Goal: Task Accomplishment & Management: Manage account settings

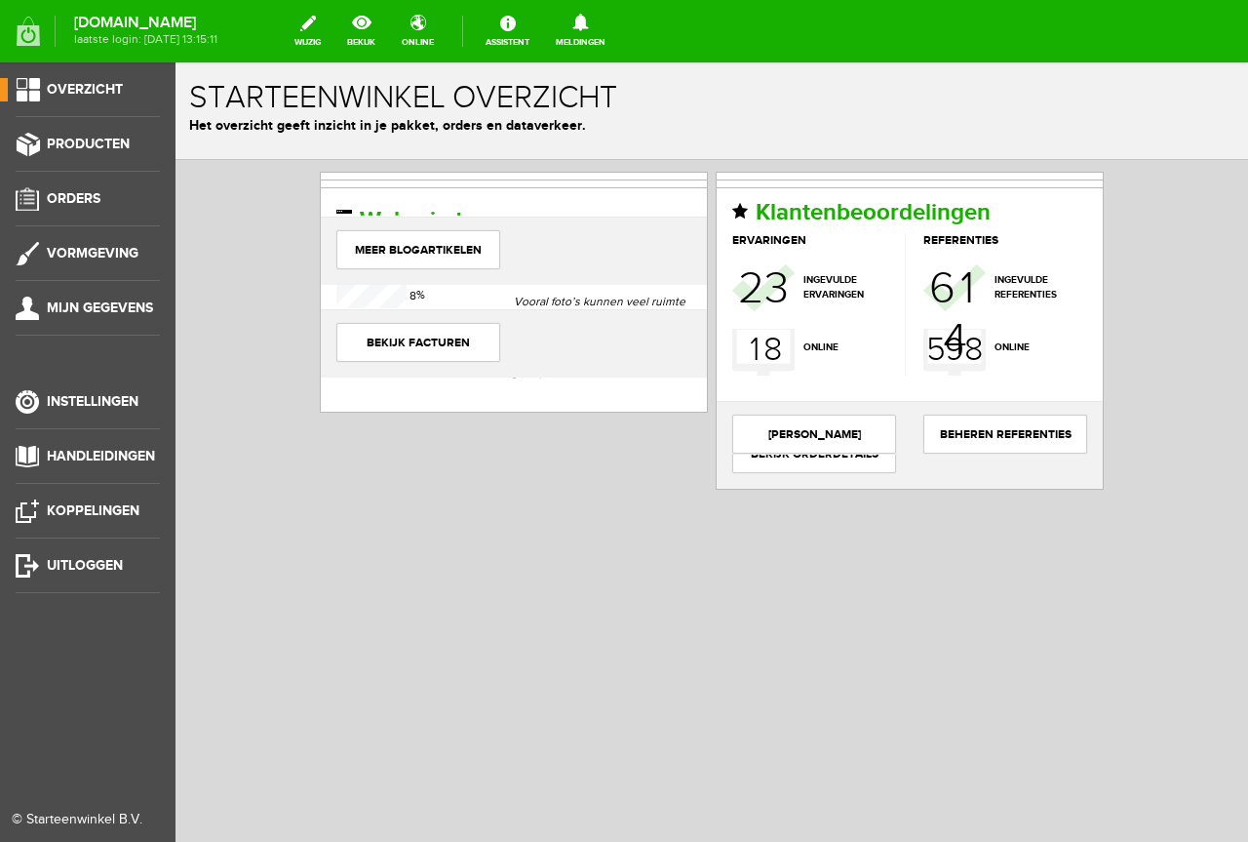
click at [138, 186] on ul "Overzicht Producten Orders Vormgeving Mijn gegevens Instellingen Handleidingen …" at bounding box center [88, 483] width 176 height 842
click at [134, 207] on link "Orders" at bounding box center [80, 198] width 160 height 23
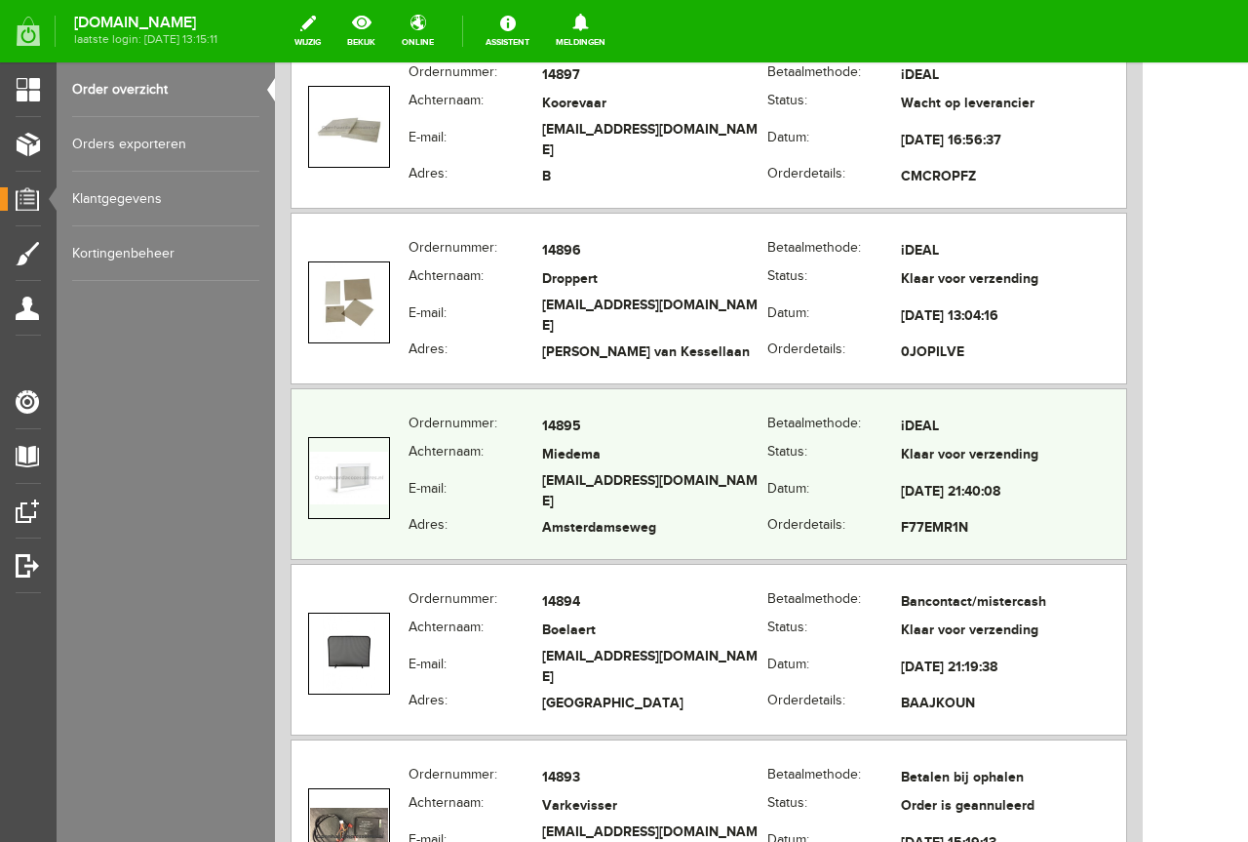
scroll to position [975, 0]
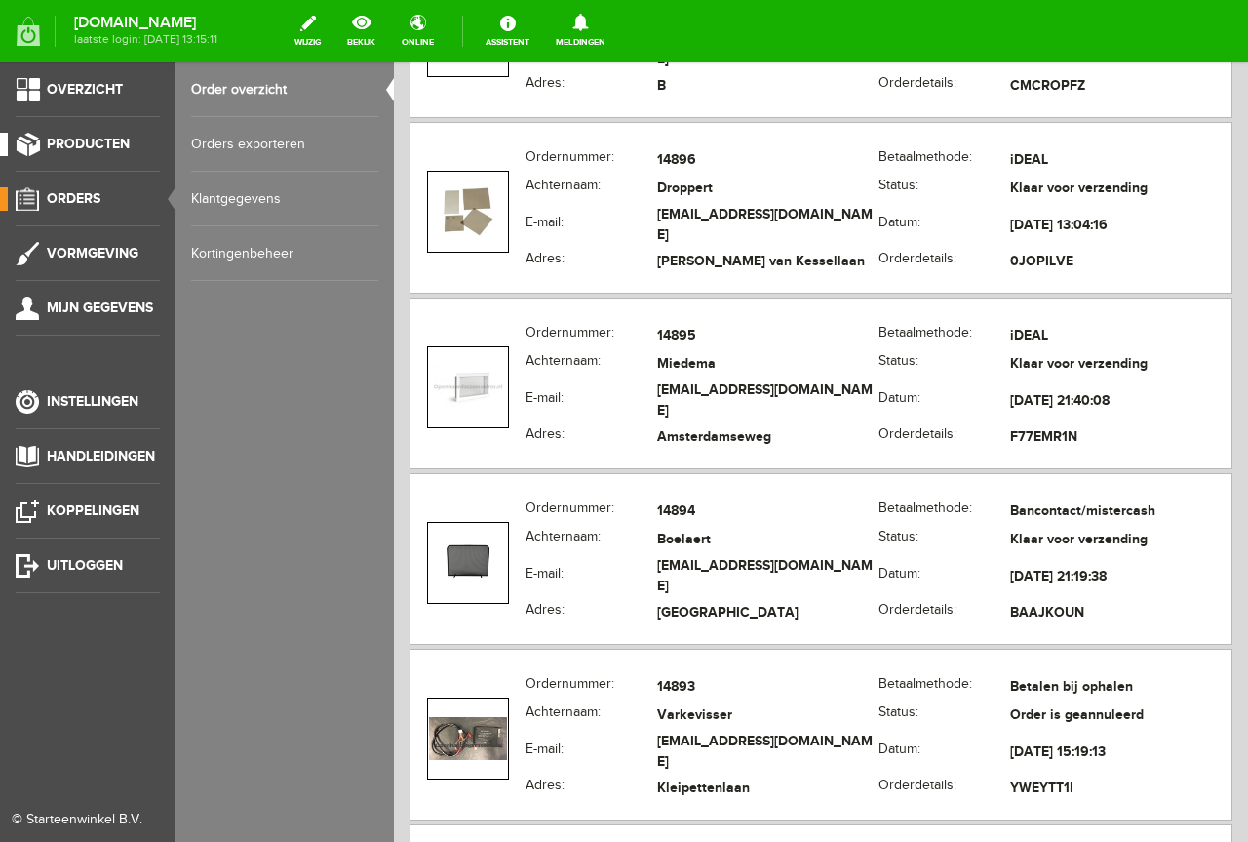
click at [111, 134] on link "Producten" at bounding box center [80, 144] width 160 height 23
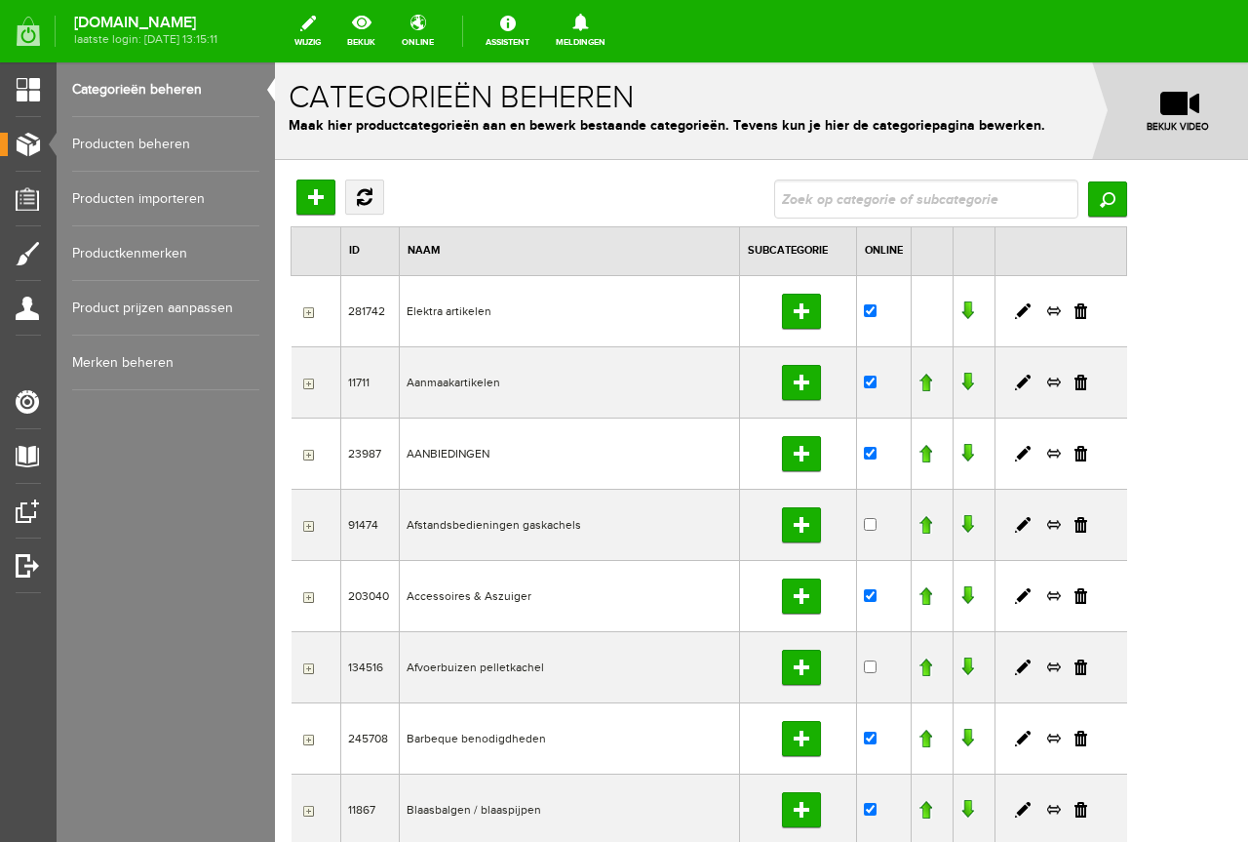
click at [207, 163] on link "Producten beheren" at bounding box center [165, 144] width 187 height 55
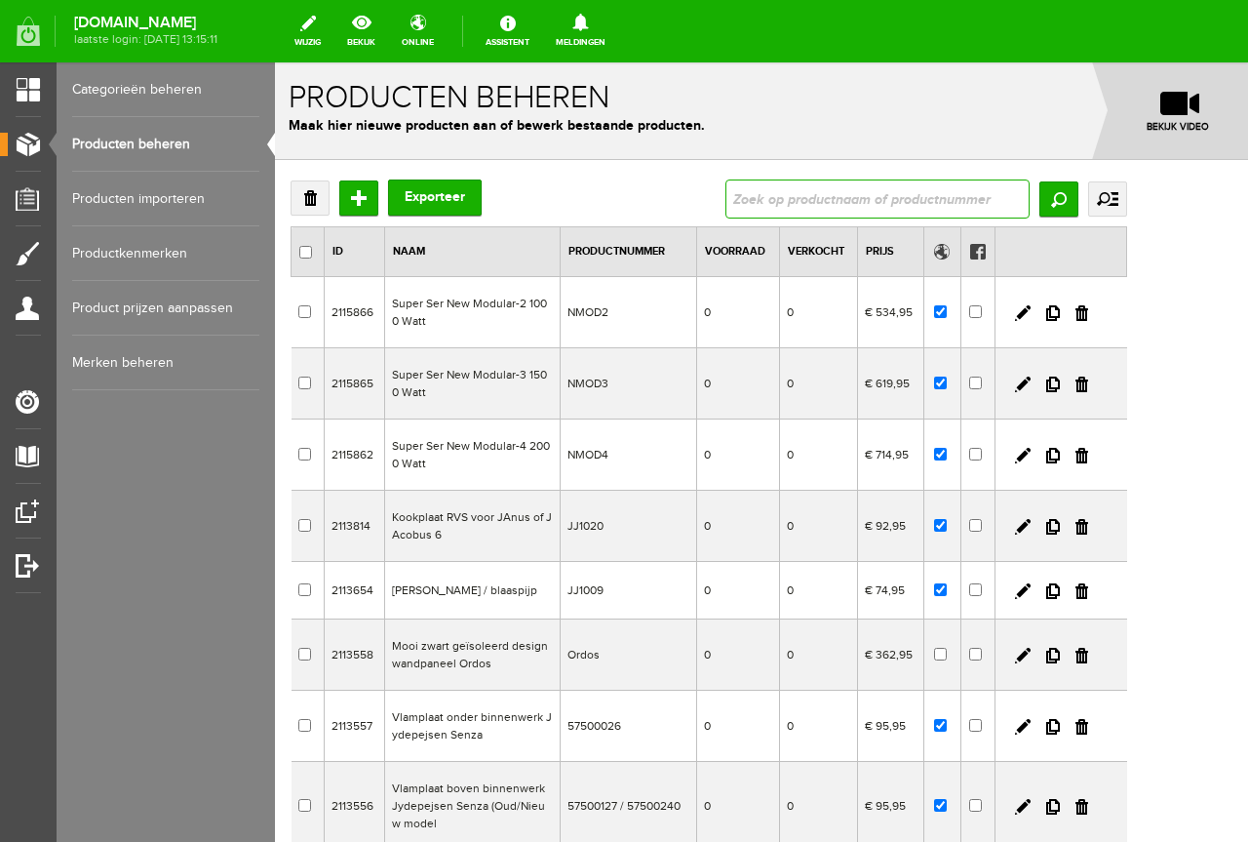
click at [1021, 192] on input "text" at bounding box center [878, 198] width 304 height 39
type input "g"
type input "G30"
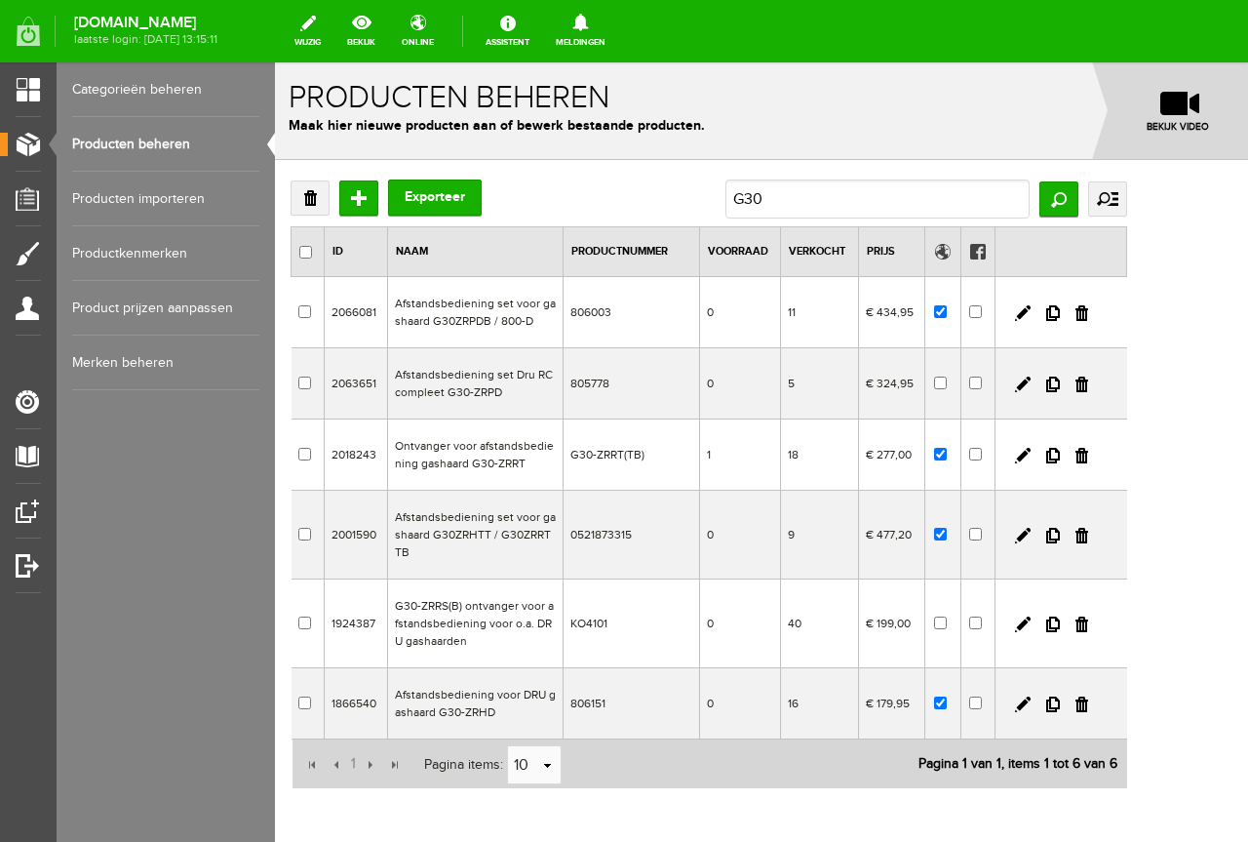
click at [524, 640] on td "G30-ZRRS(B) ontvanger voor afstandsbediening voor o.a. DRU gashaarden" at bounding box center [475, 623] width 176 height 89
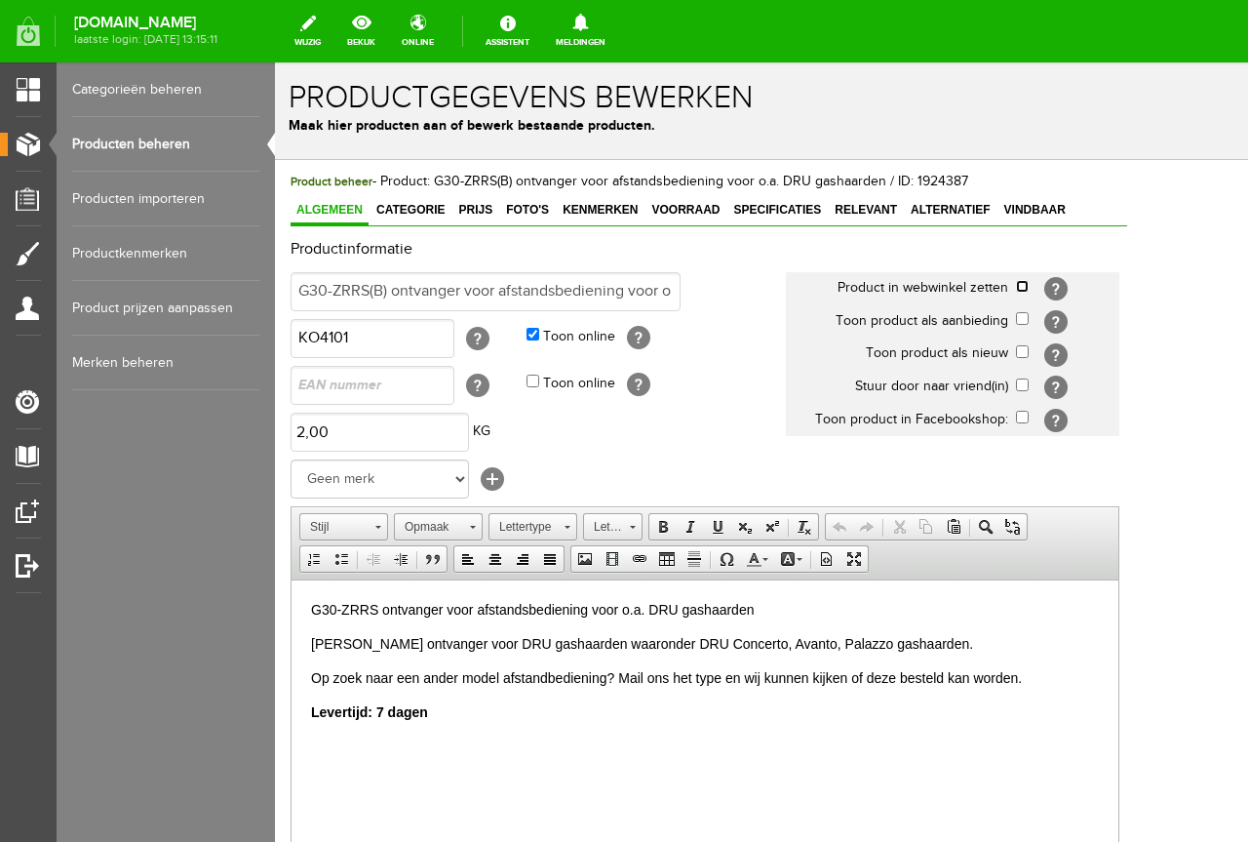
click at [1029, 286] on input "checkbox" at bounding box center [1022, 286] width 13 height 13
checkbox input "true"
click at [413, 209] on span "Categorie" at bounding box center [411, 210] width 80 height 14
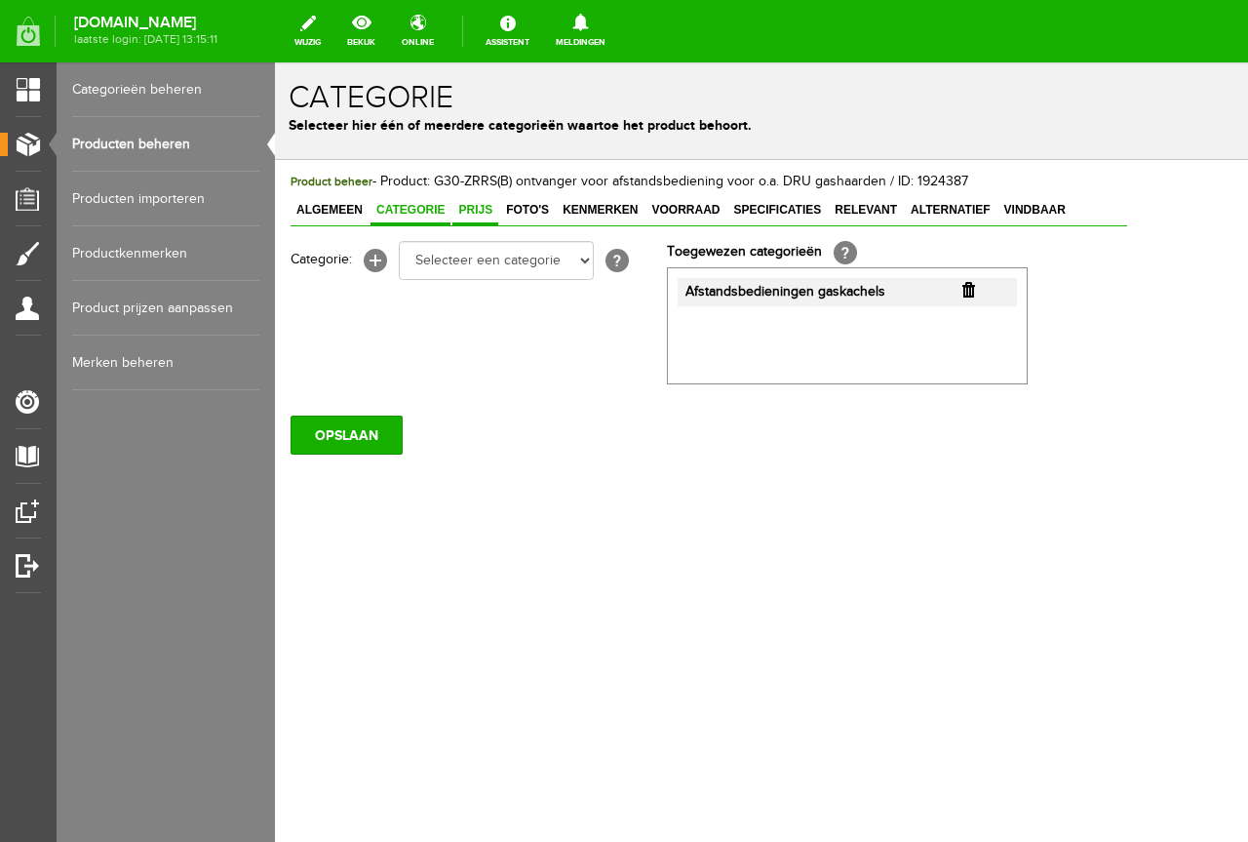
click at [463, 206] on span "Prijs" at bounding box center [475, 210] width 46 height 14
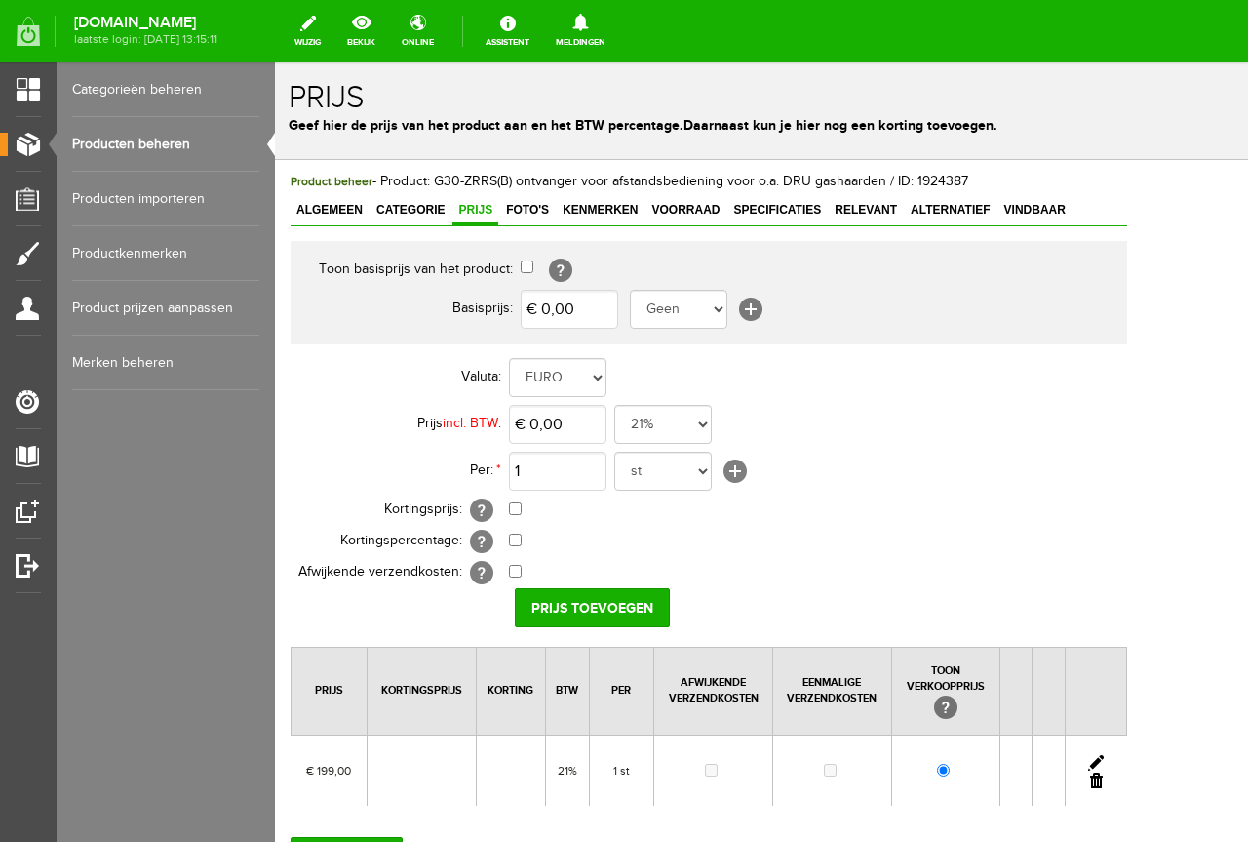
click at [1103, 781] on link at bounding box center [1096, 780] width 13 height 16
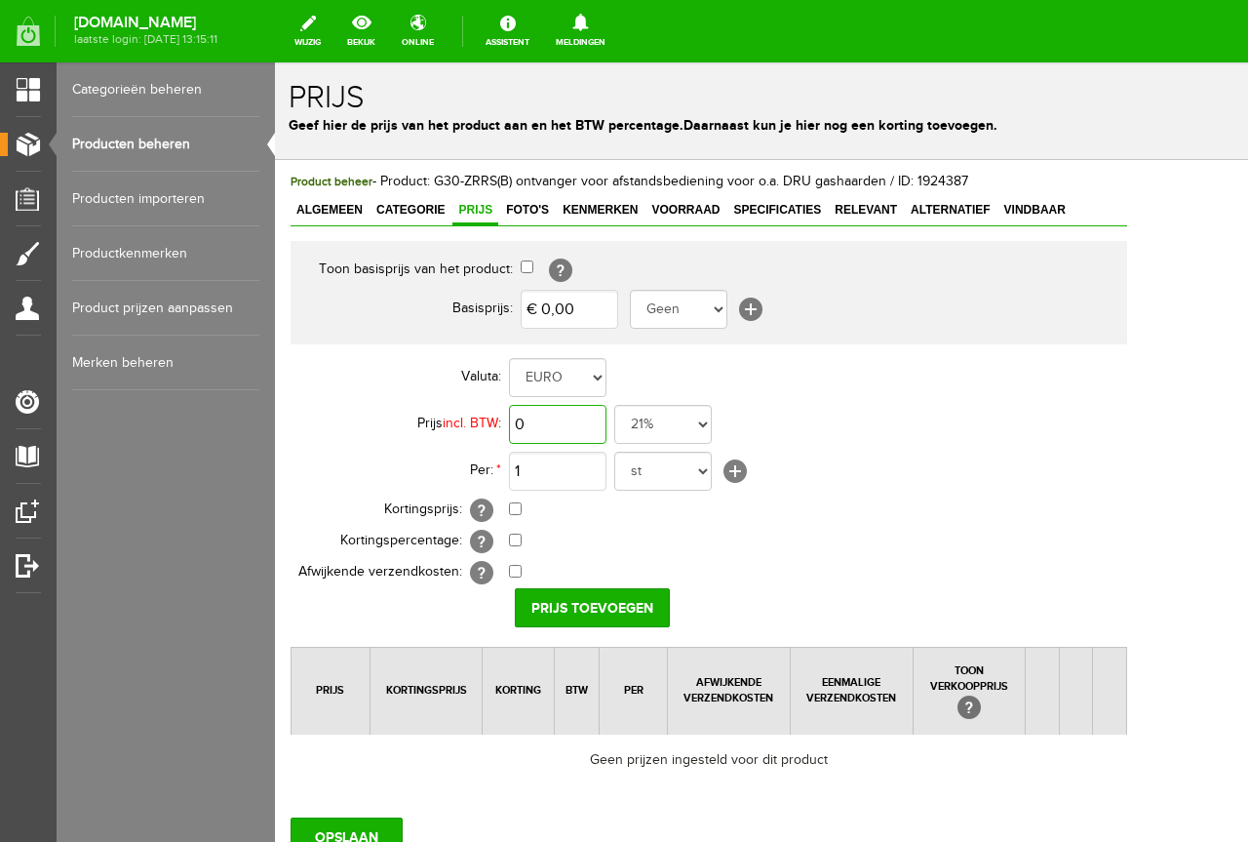
click at [586, 437] on input "0" at bounding box center [558, 424] width 98 height 39
click at [586, 437] on input ",0" at bounding box center [558, 424] width 98 height 39
type input "€ 214,95"
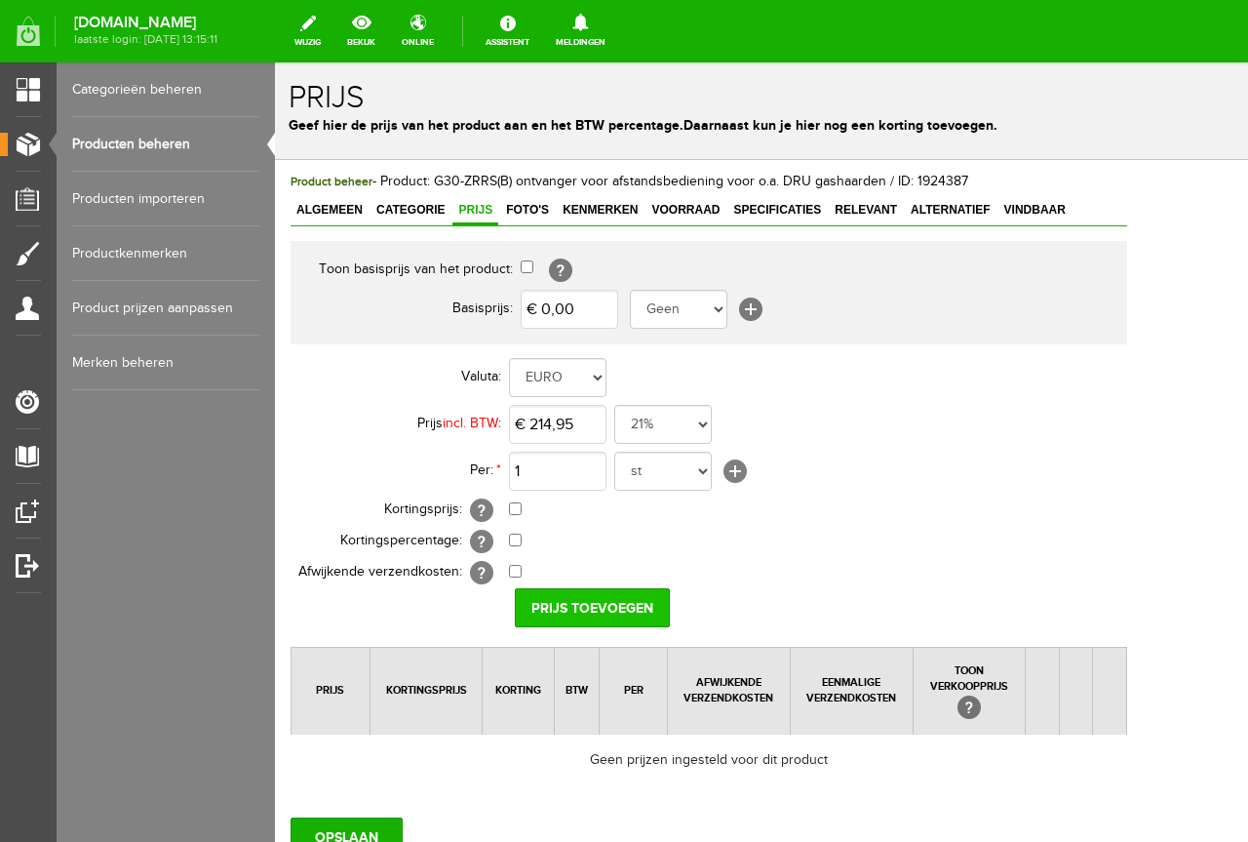
click at [600, 615] on input "Prijs toevoegen" at bounding box center [592, 607] width 155 height 39
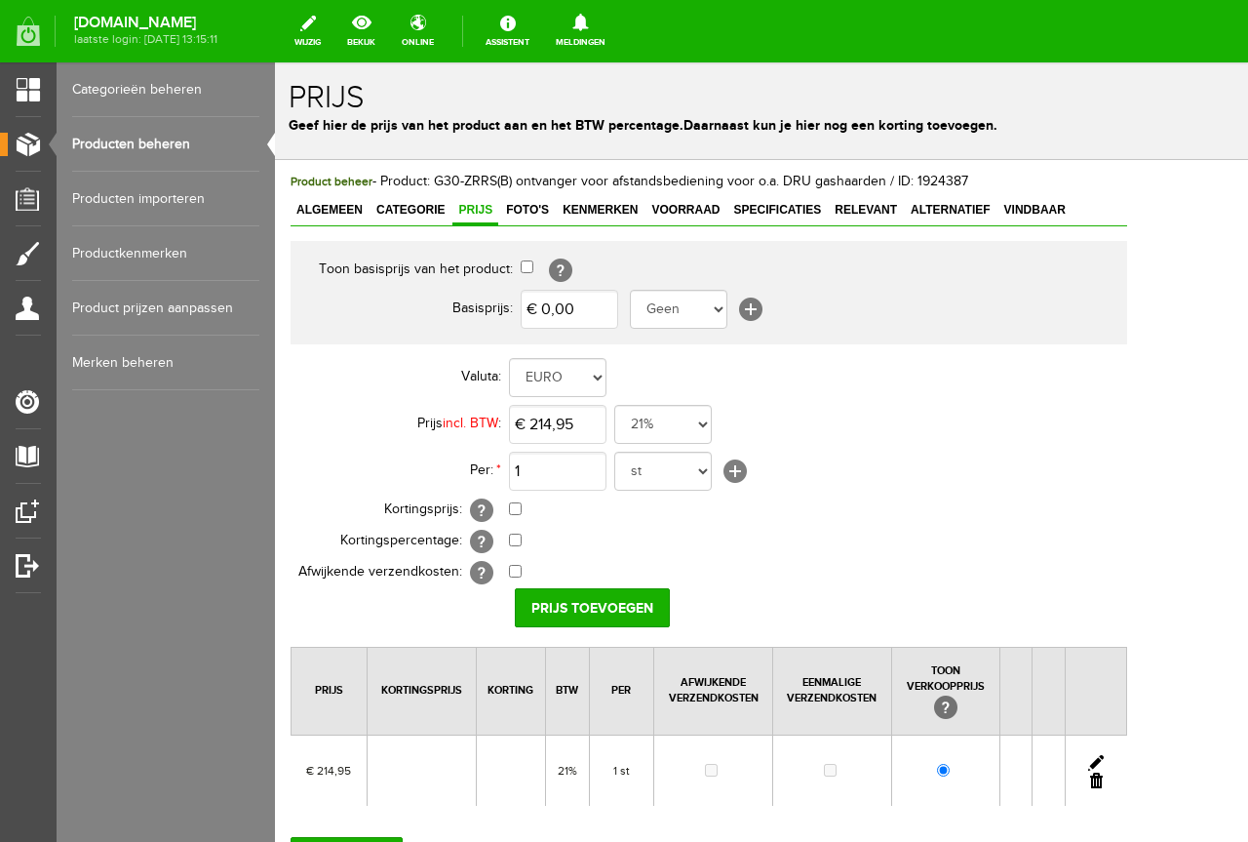
scroll to position [98, 0]
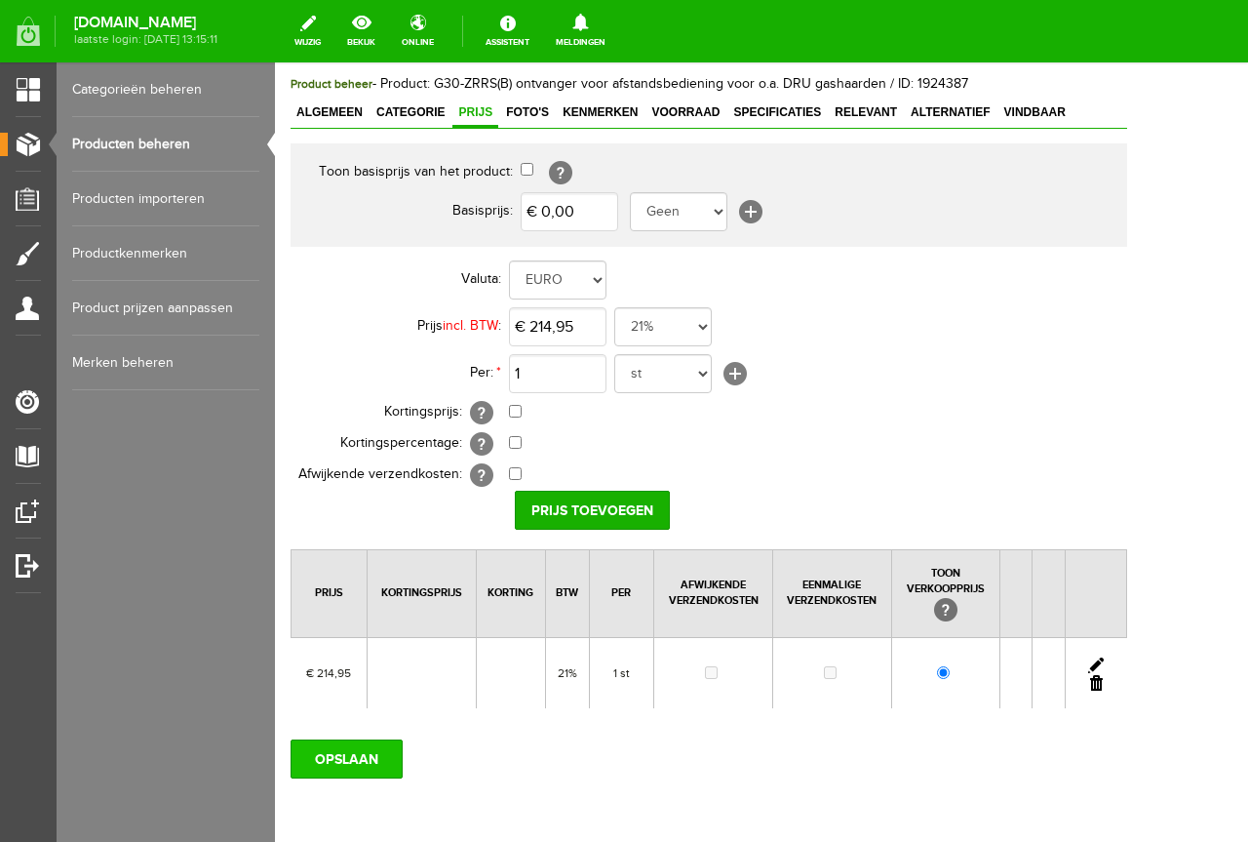
click at [393, 758] on input "OPSLAAN" at bounding box center [347, 758] width 112 height 39
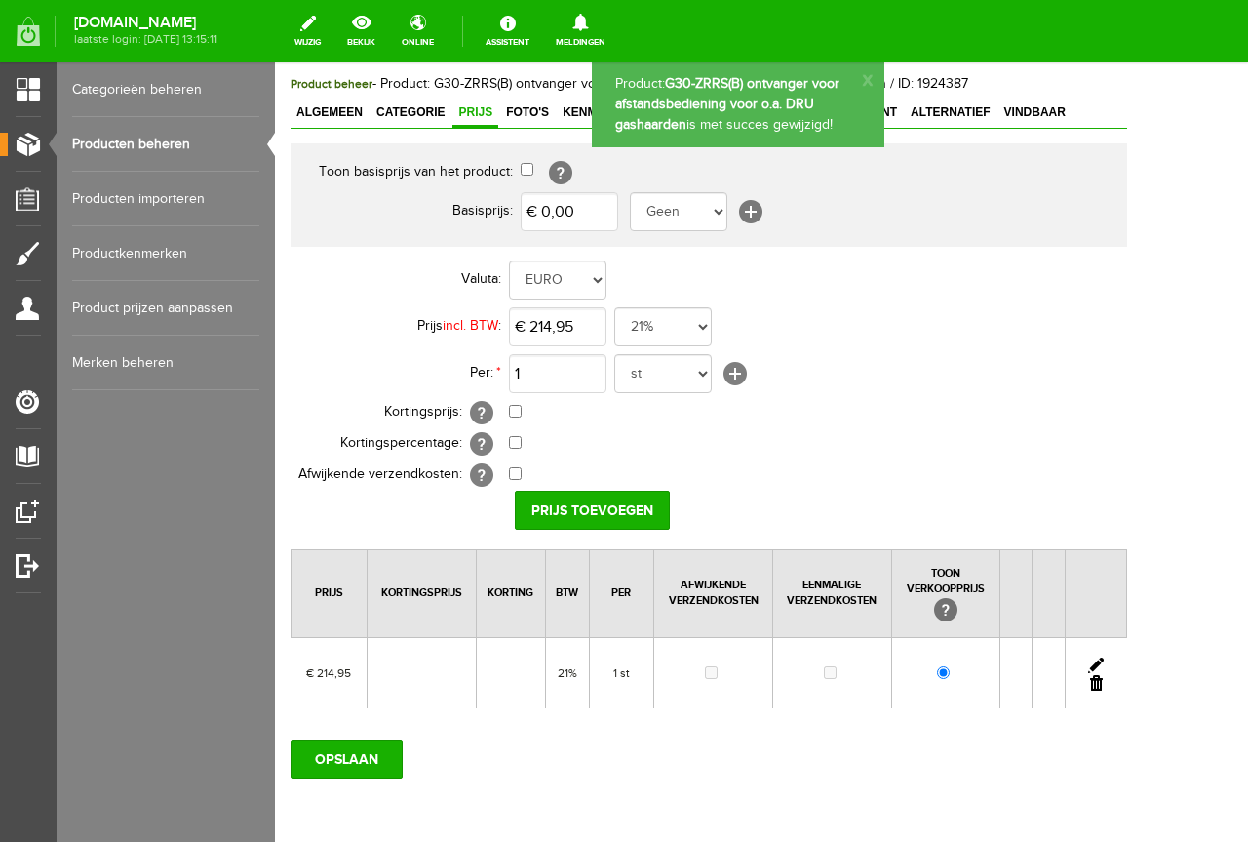
scroll to position [0, 0]
click at [1037, 95] on div "Product beheer - Product: G30-ZRRS(B) ontvanger voor afstandsbediening voor o.a…" at bounding box center [709, 84] width 837 height 20
click at [1035, 109] on span "Vindbaar" at bounding box center [1035, 112] width 73 height 14
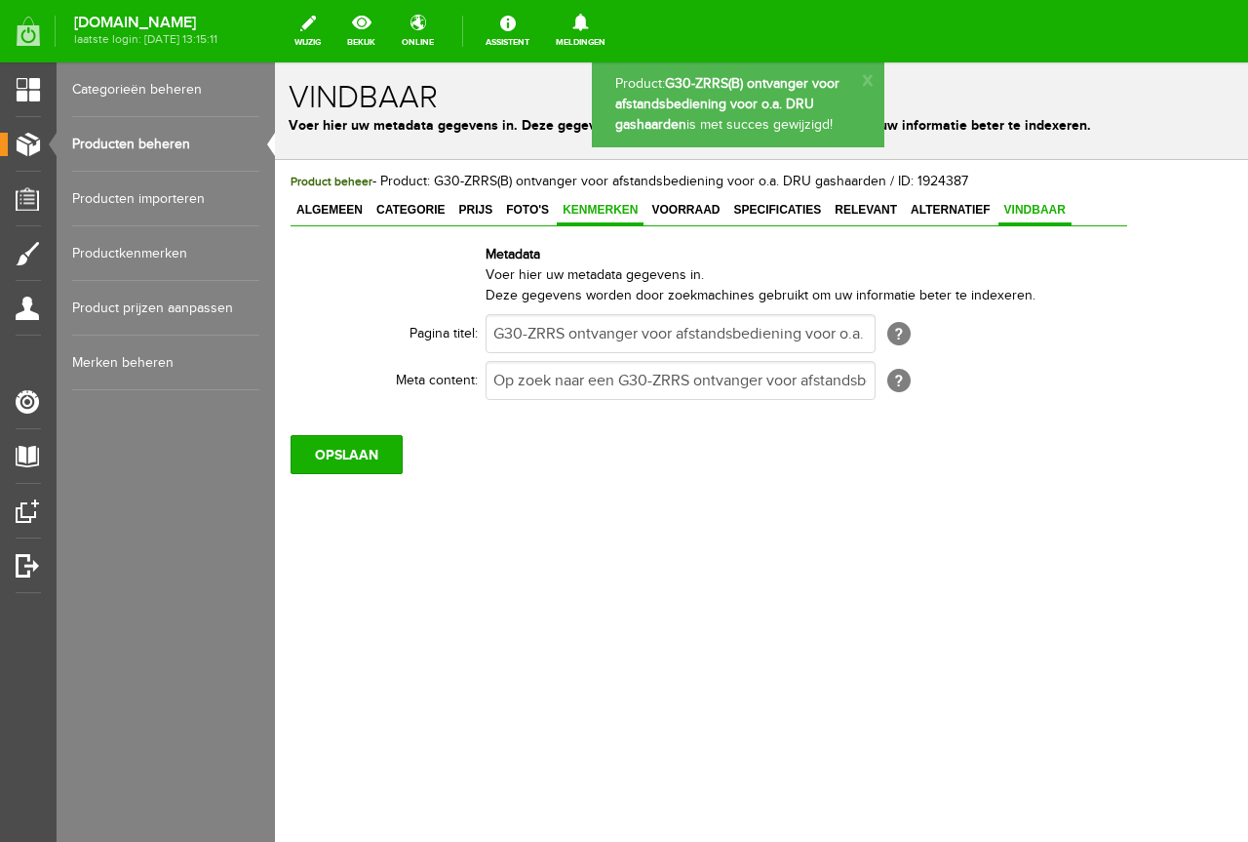
click at [584, 225] on link "Kenmerken" at bounding box center [600, 211] width 87 height 28
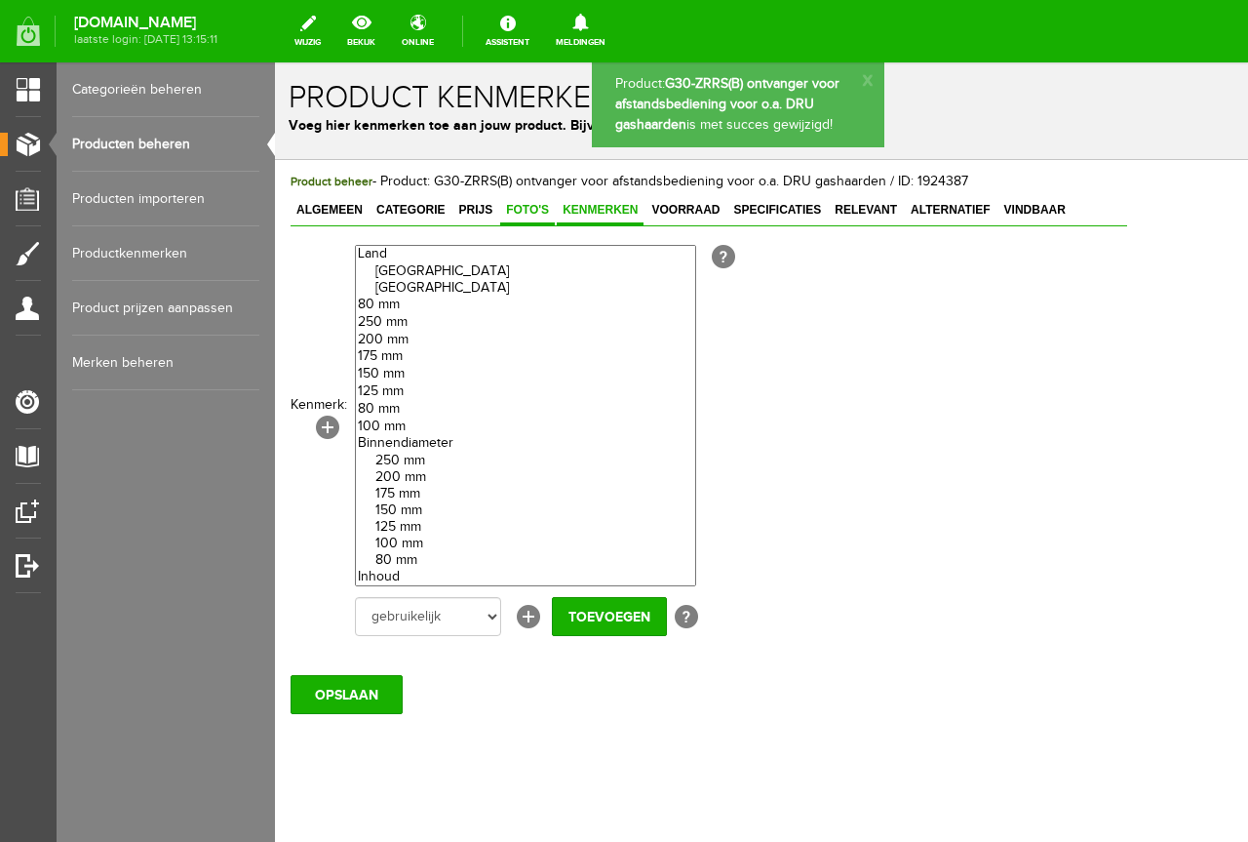
click at [526, 206] on span "Foto's" at bounding box center [527, 210] width 55 height 14
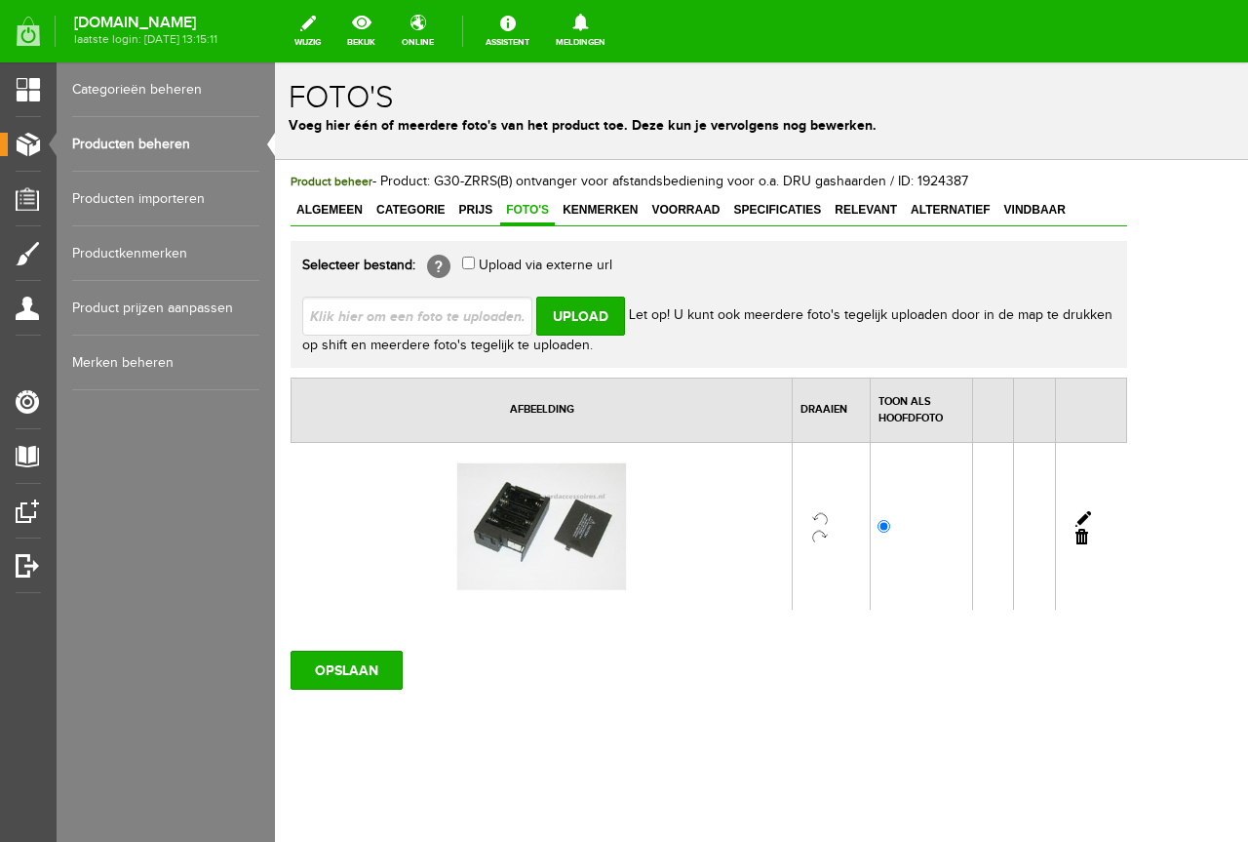
click at [443, 306] on input "file" at bounding box center [425, 314] width 246 height 37
type input "C:\fakepath\g30zrrs.png"
type input "g30zrrs.png"
click at [598, 315] on input "Upload" at bounding box center [580, 315] width 89 height 39
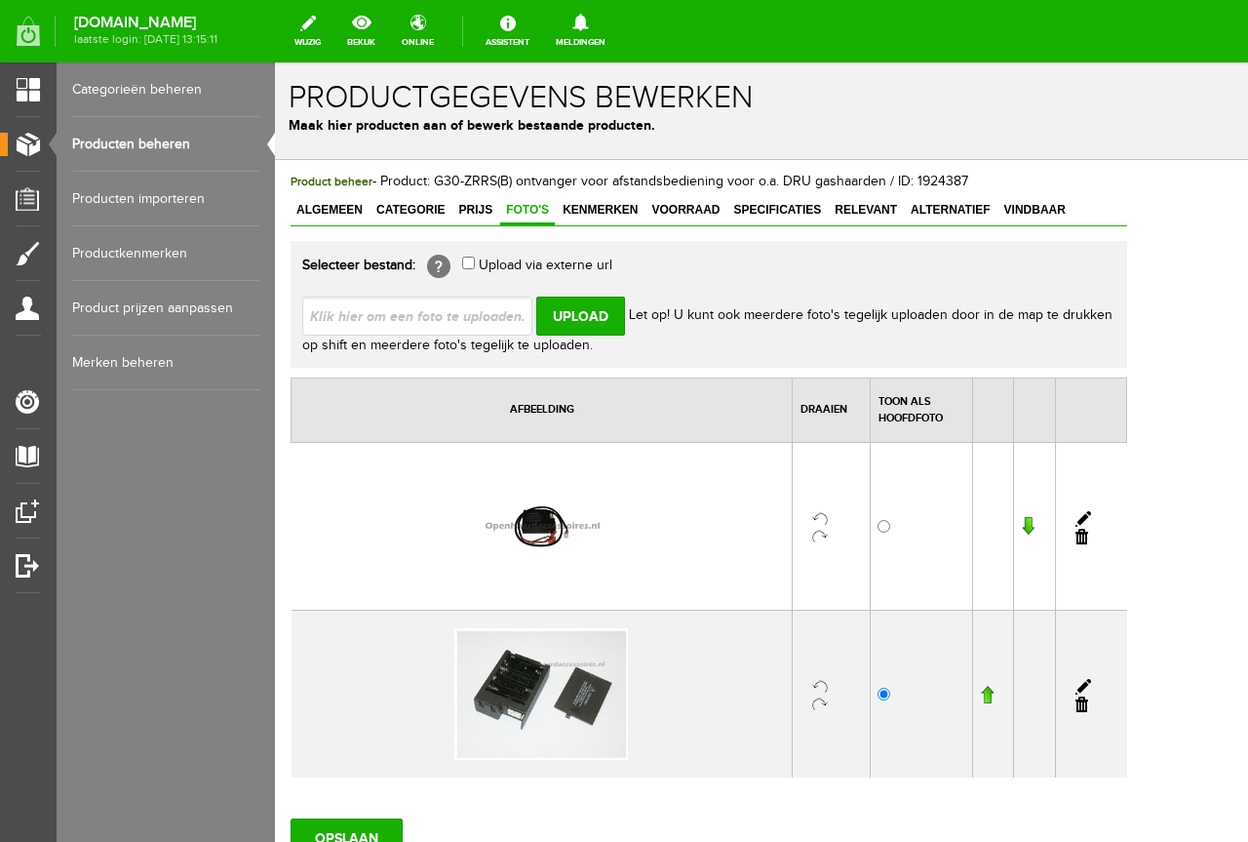
click at [994, 695] on input "button" at bounding box center [987, 695] width 14 height 20
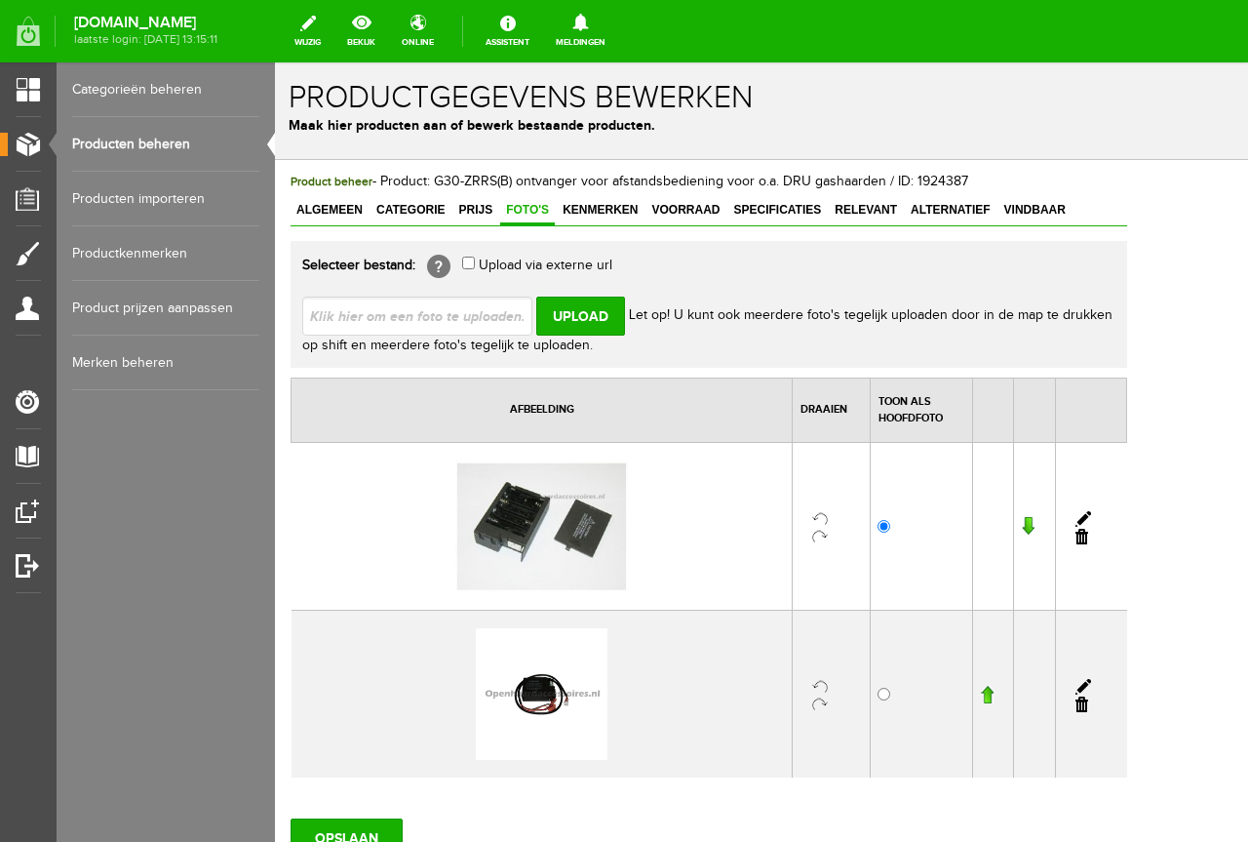
click at [407, 808] on div "OPSLAAN" at bounding box center [709, 830] width 837 height 55
click at [389, 816] on div "OPSLAAN" at bounding box center [709, 830] width 837 height 55
click at [382, 823] on input "OPSLAAN" at bounding box center [347, 837] width 112 height 39
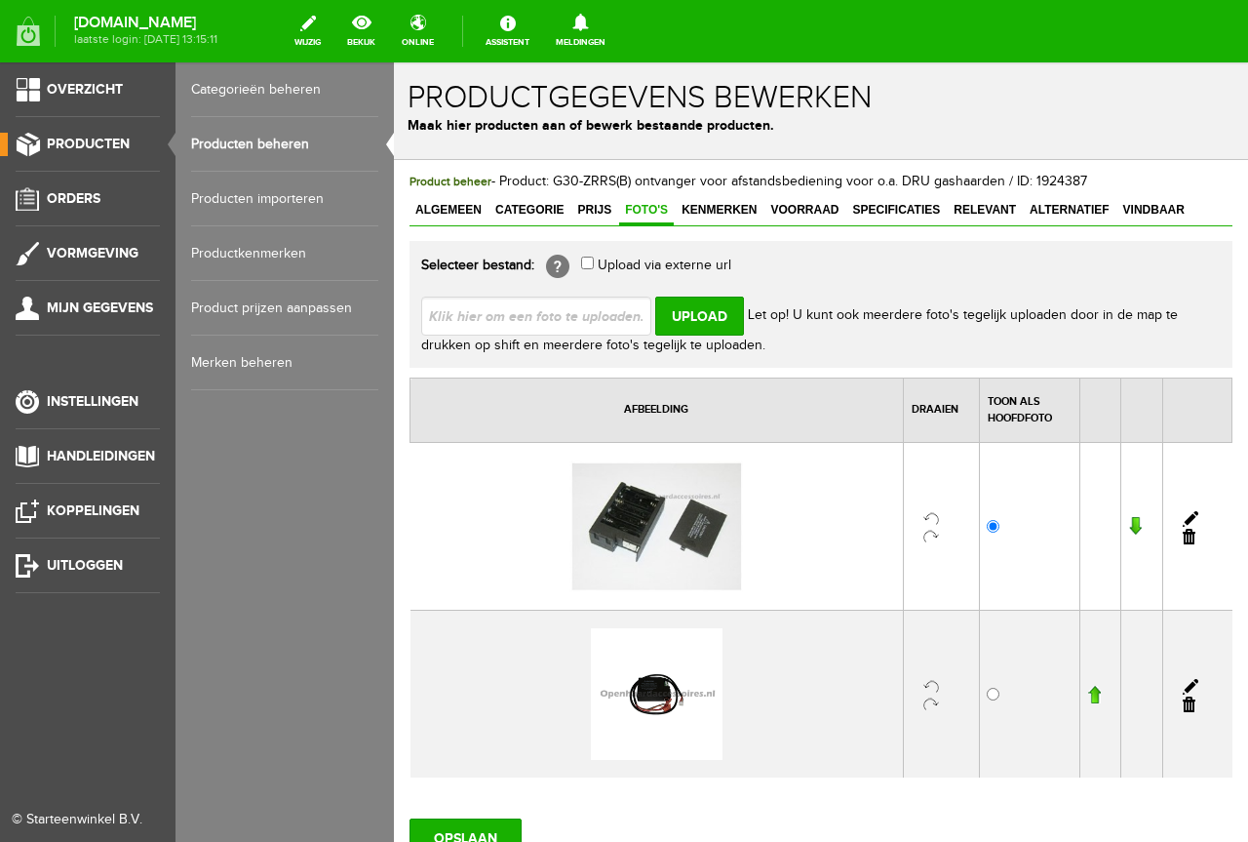
click at [9, 421] on ul "Overzicht Producten Orders Vormgeving Mijn gegevens Instellingen Handleidingen …" at bounding box center [88, 483] width 176 height 842
click at [36, 413] on link "Instellingen" at bounding box center [80, 401] width 160 height 23
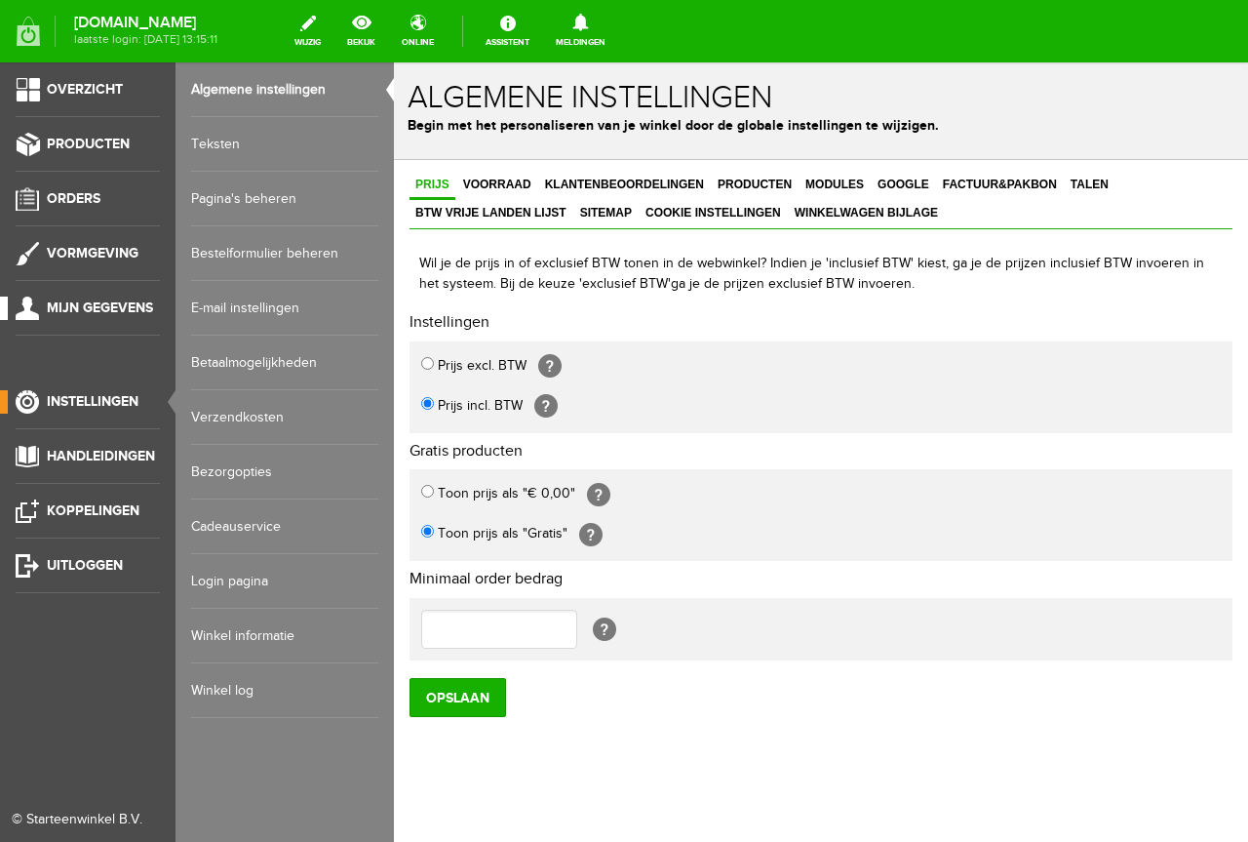
click at [124, 315] on span "Mijn gegevens" at bounding box center [100, 307] width 106 height 17
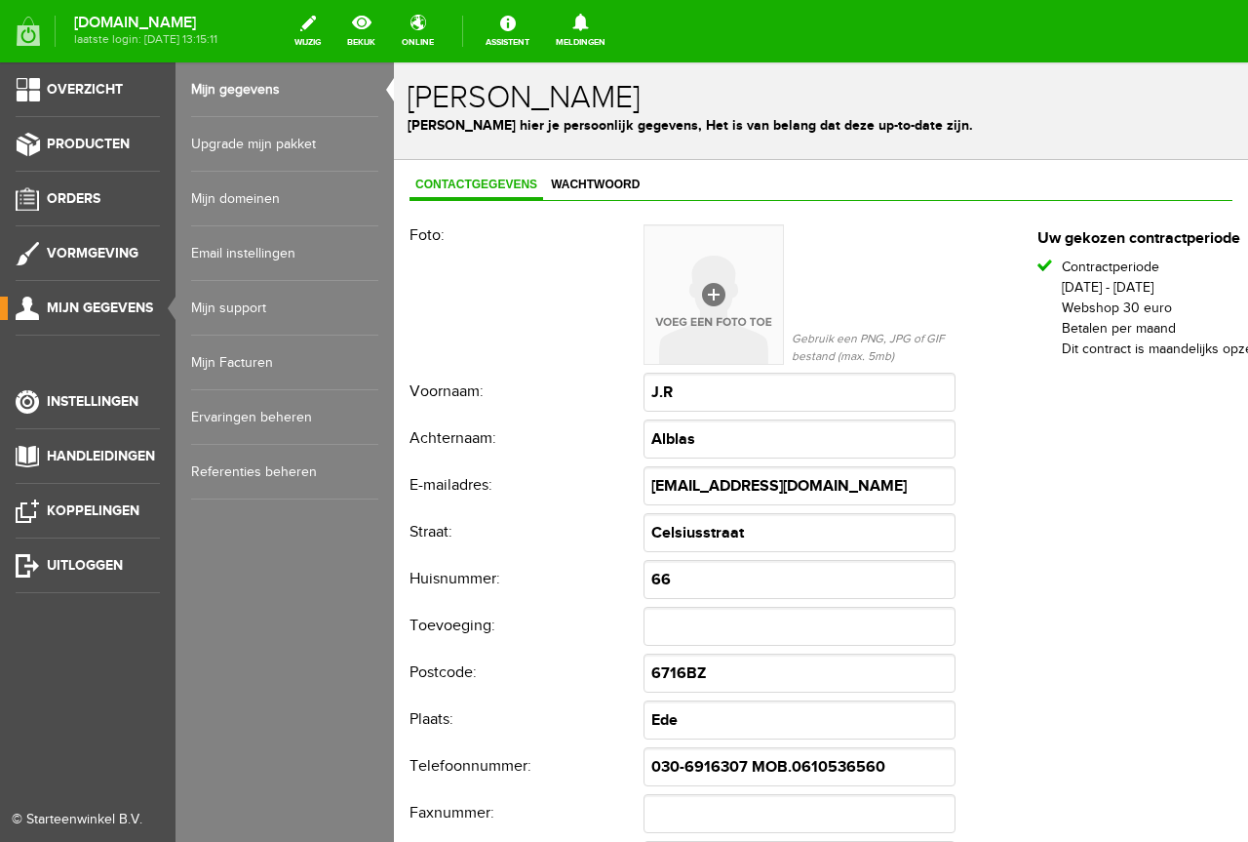
click at [316, 351] on link "Mijn Facturen" at bounding box center [284, 362] width 187 height 55
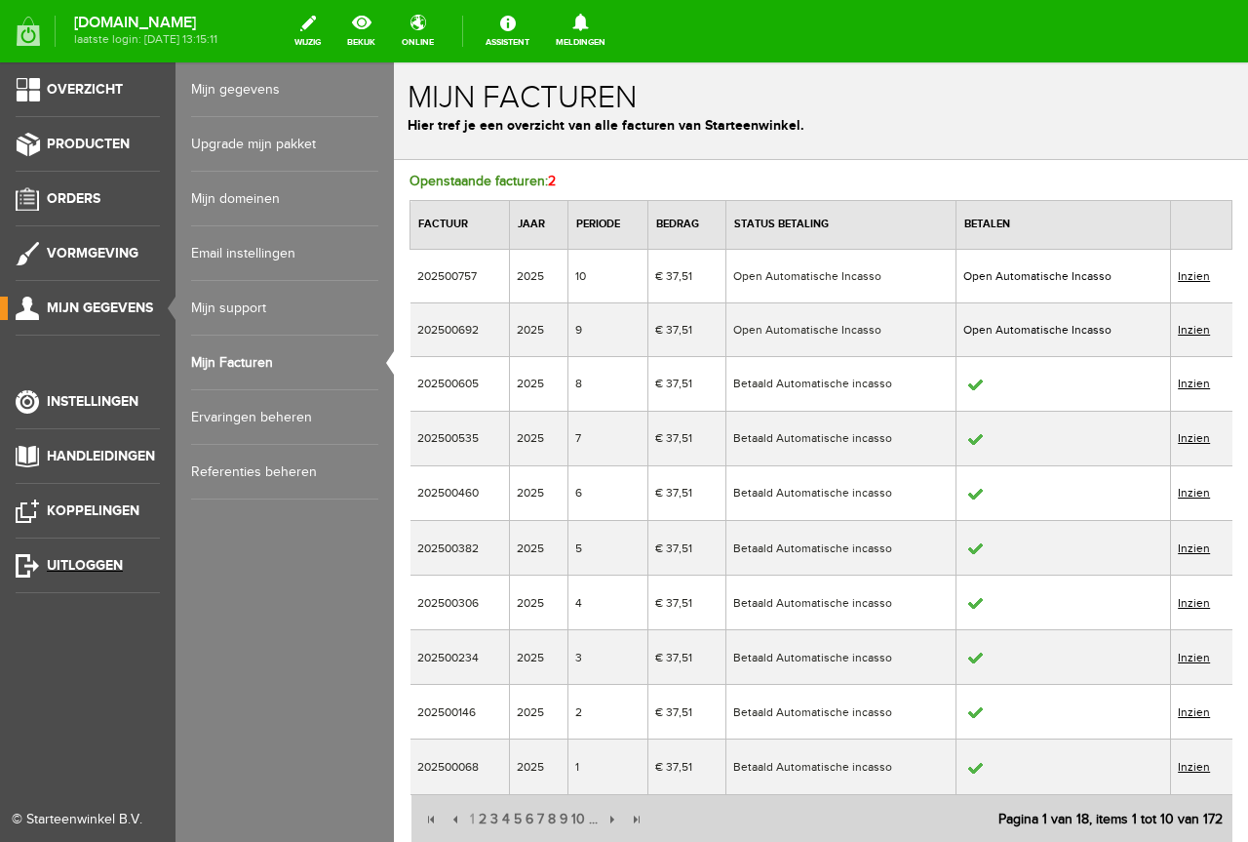
click at [1, 565] on link "Uitloggen" at bounding box center [80, 565] width 160 height 23
